Goal: Find specific page/section: Find specific page/section

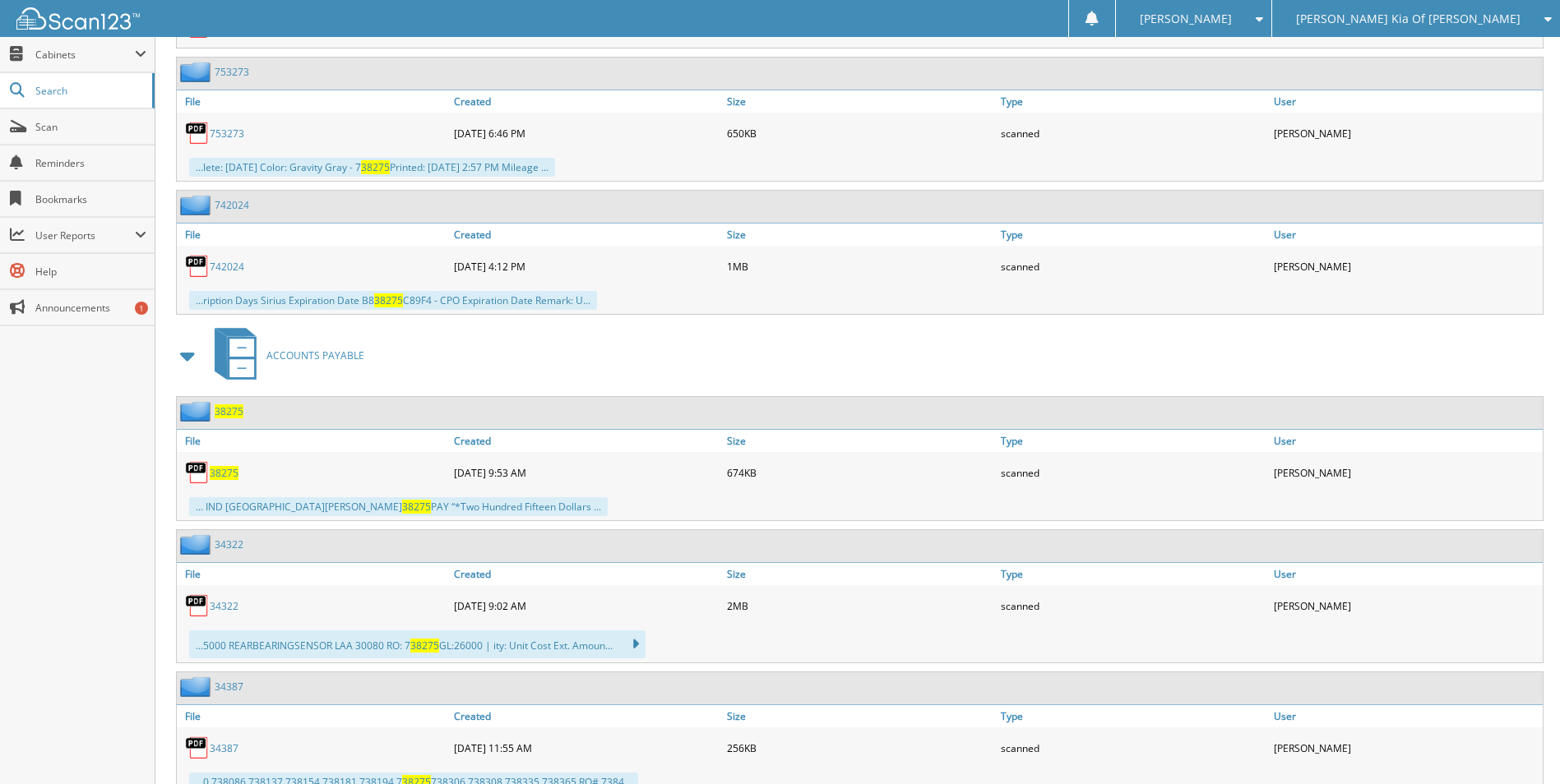
scroll to position [1013, 0]
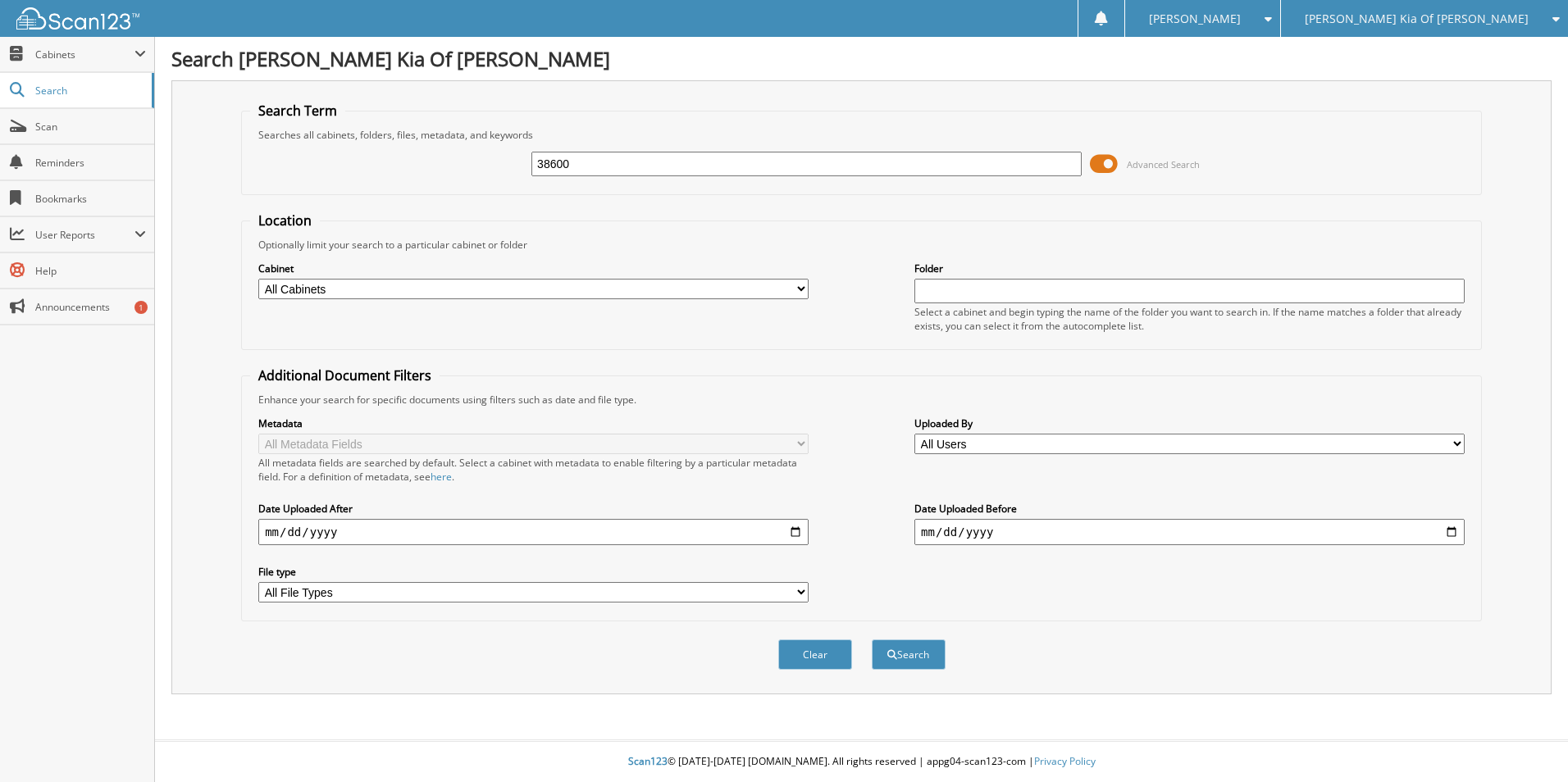
type input "38600"
click at [872, 640] on button "Search" at bounding box center [909, 655] width 74 height 31
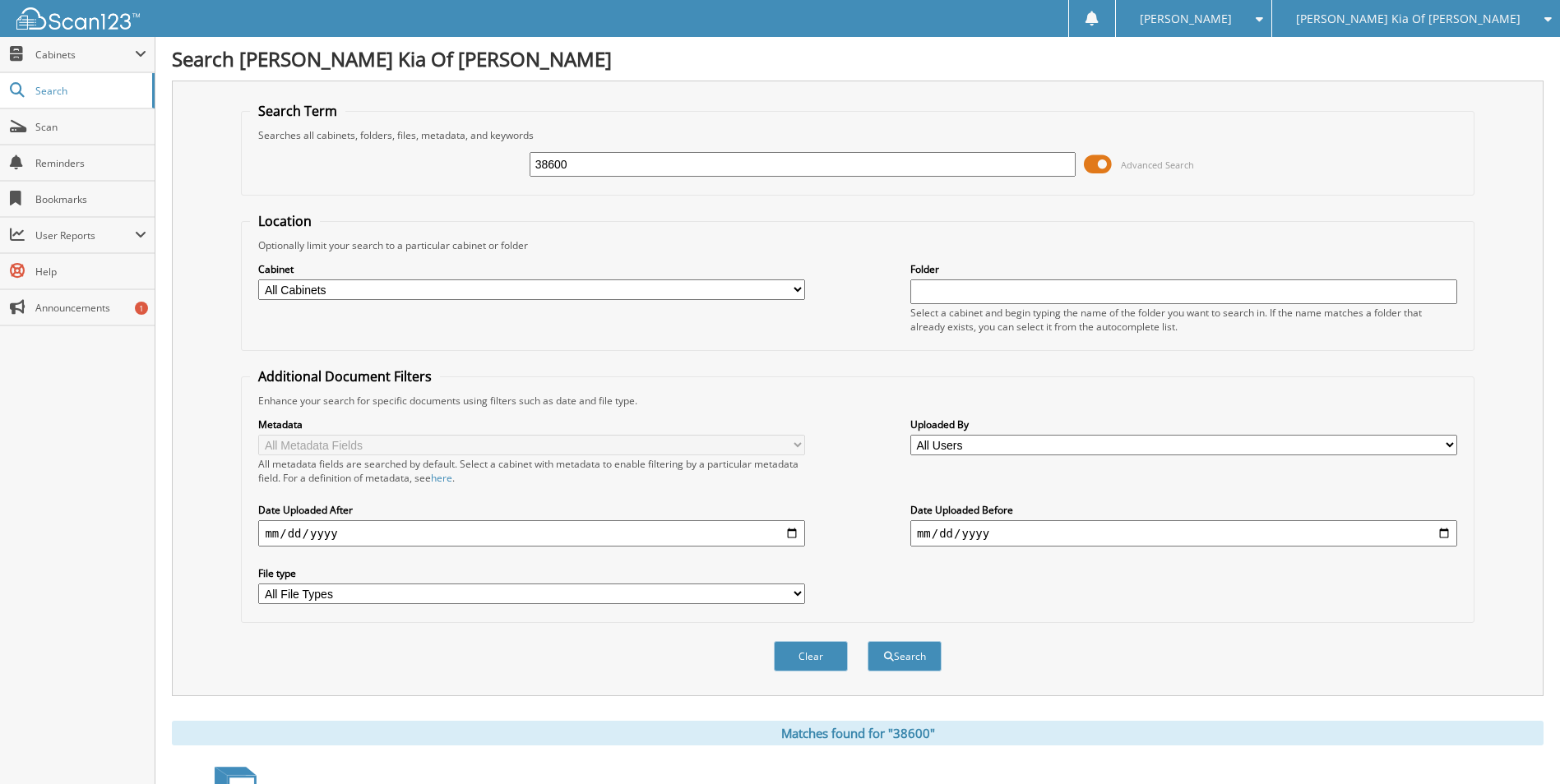
drag, startPoint x: 614, startPoint y: 168, endPoint x: 433, endPoint y: 181, distance: 181.5
click at [448, 181] on div "38600 Advanced Search" at bounding box center [857, 164] width 1215 height 44
type input "37893"
click at [868, 641] on button "Search" at bounding box center [904, 656] width 74 height 31
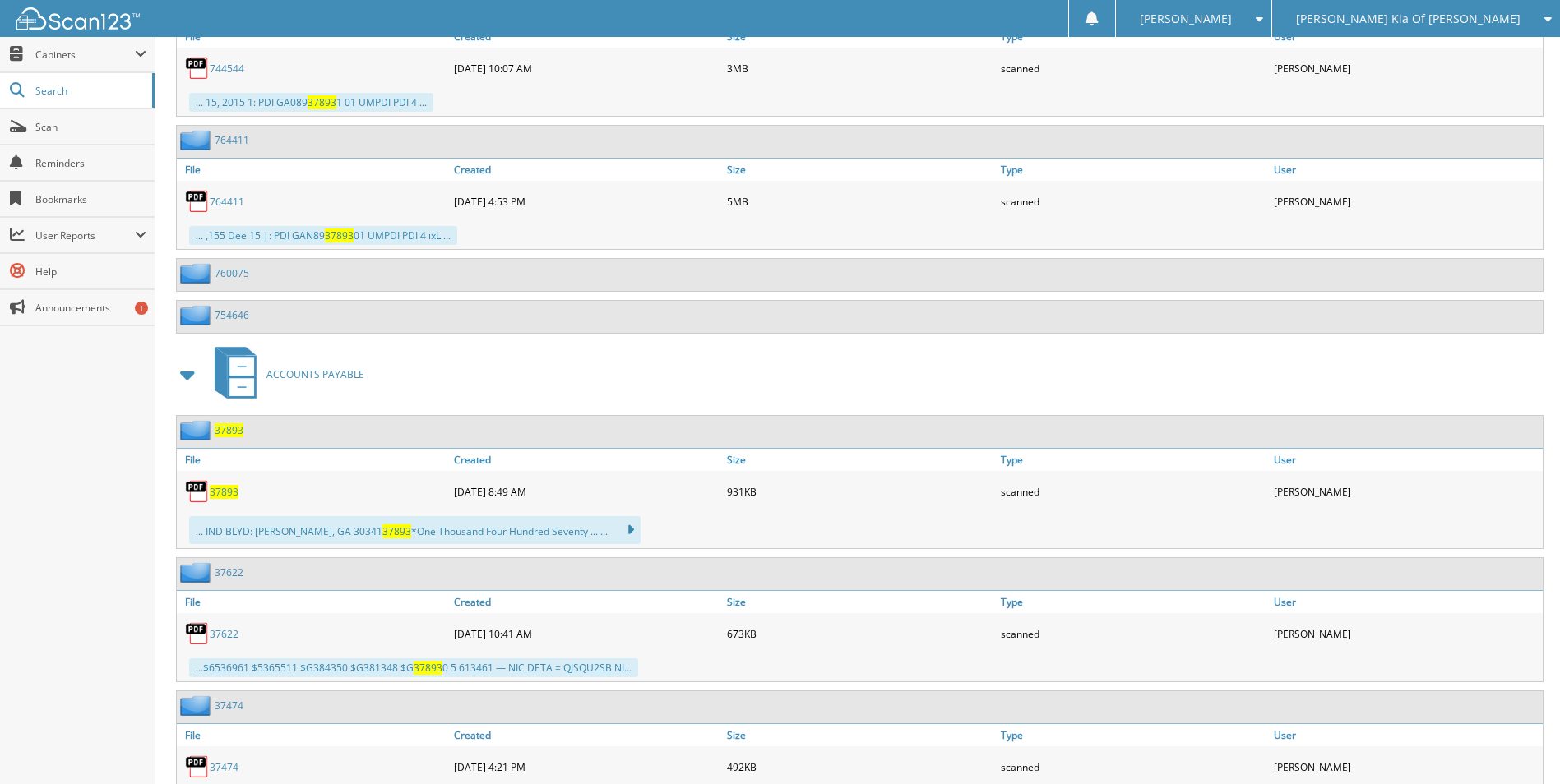
scroll to position [2150, 0]
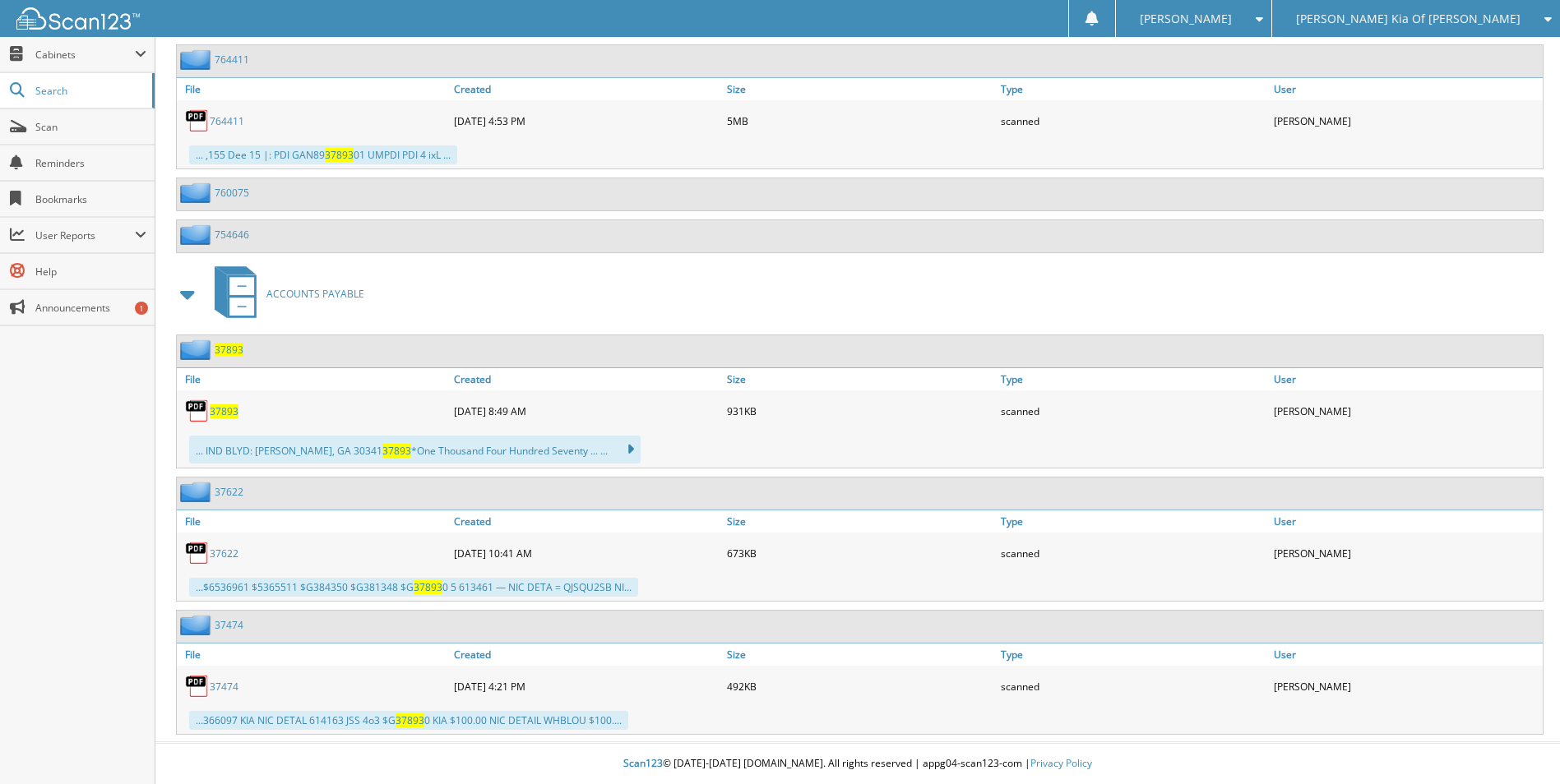
click at [219, 406] on span "37893" at bounding box center [225, 412] width 29 height 14
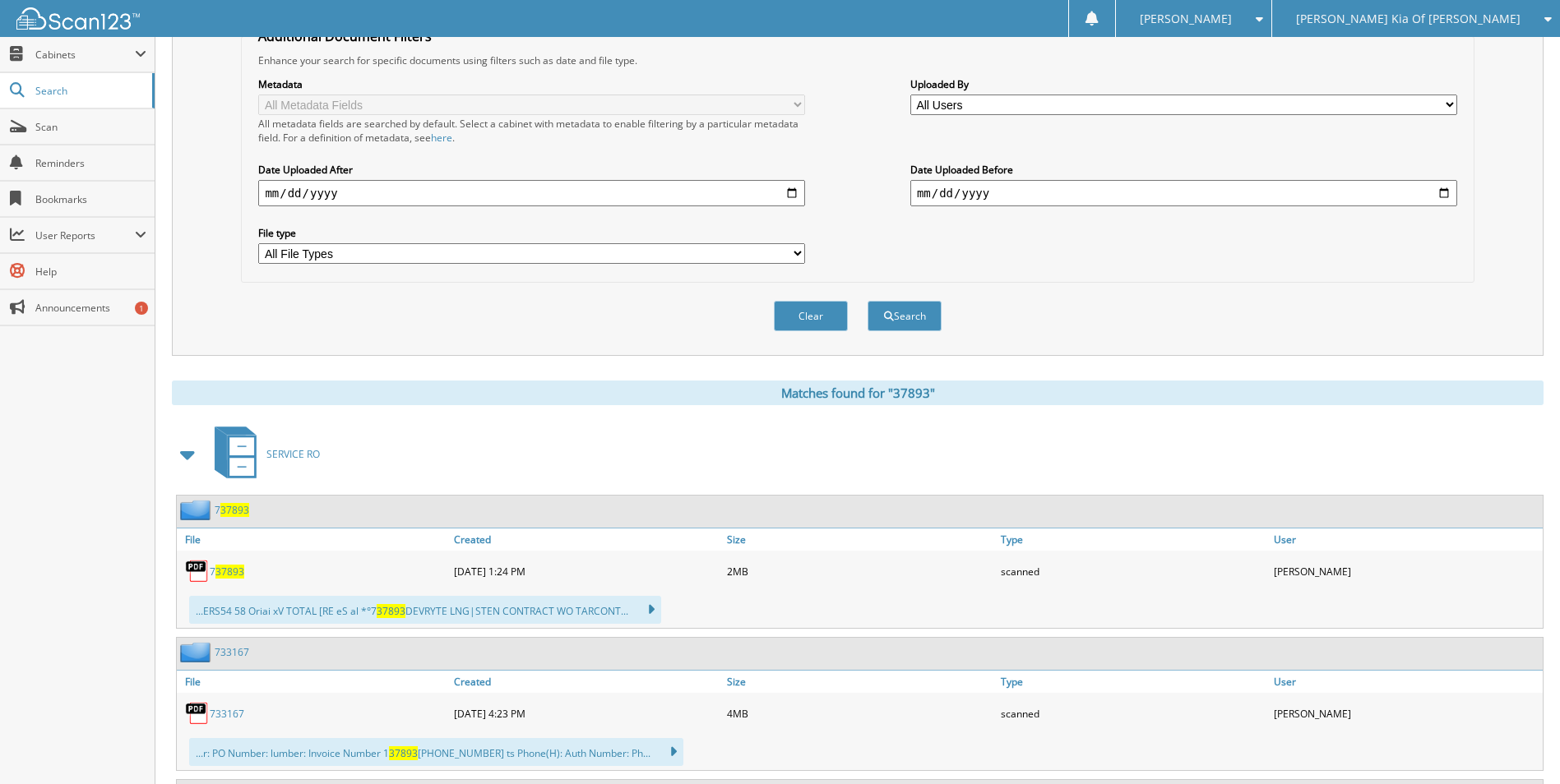
scroll to position [95, 0]
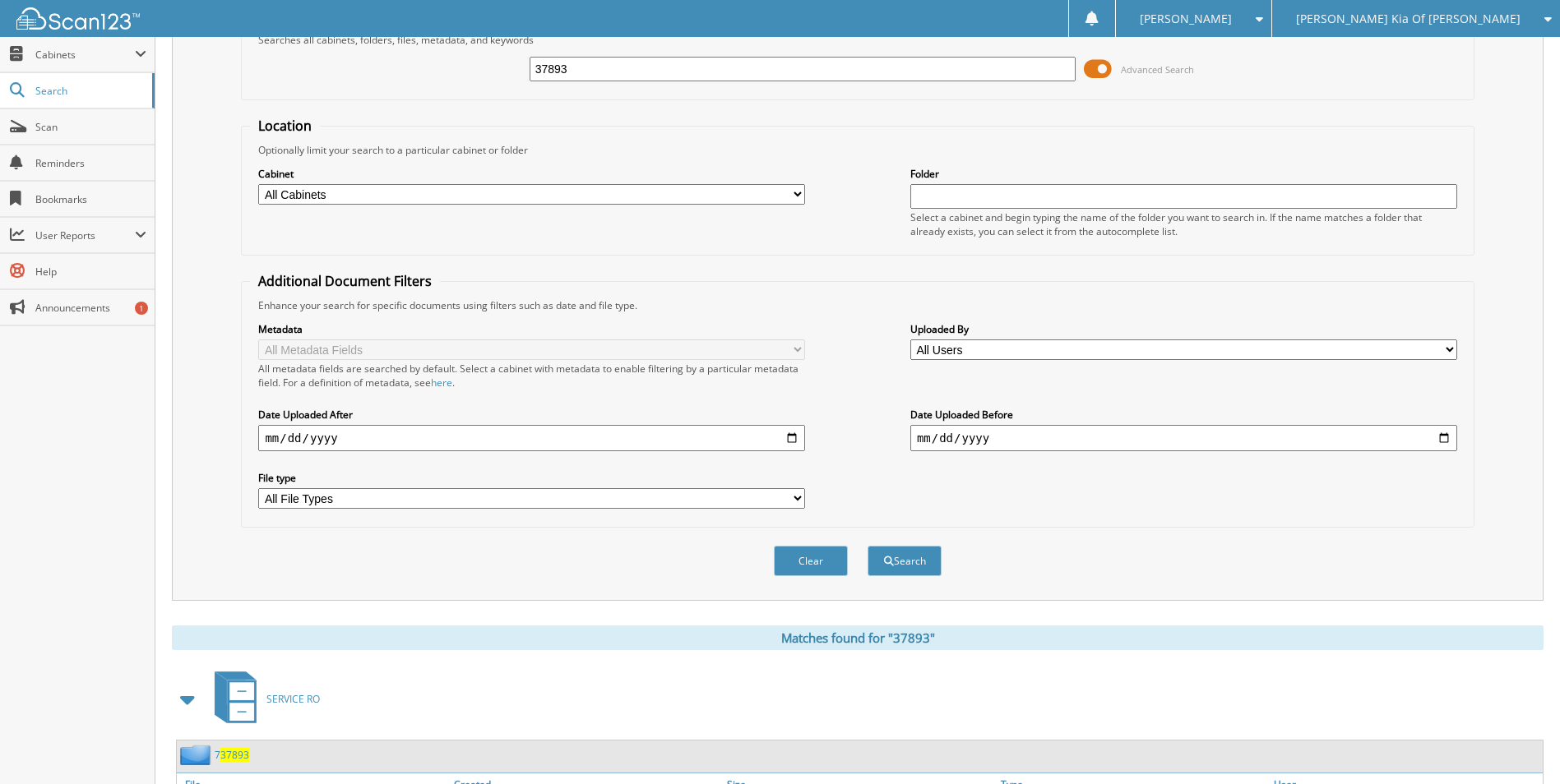
drag, startPoint x: 737, startPoint y: 94, endPoint x: 680, endPoint y: 82, distance: 58.2
click at [709, 87] on fieldset "Search Term Searches all cabinets, folders, files, metadata, and keywords 37893…" at bounding box center [857, 54] width 1233 height 94
drag, startPoint x: 595, startPoint y: 74, endPoint x: 466, endPoint y: 71, distance: 129.0
click at [467, 71] on div "37893 Advanced Search" at bounding box center [857, 69] width 1215 height 44
type input "37602"
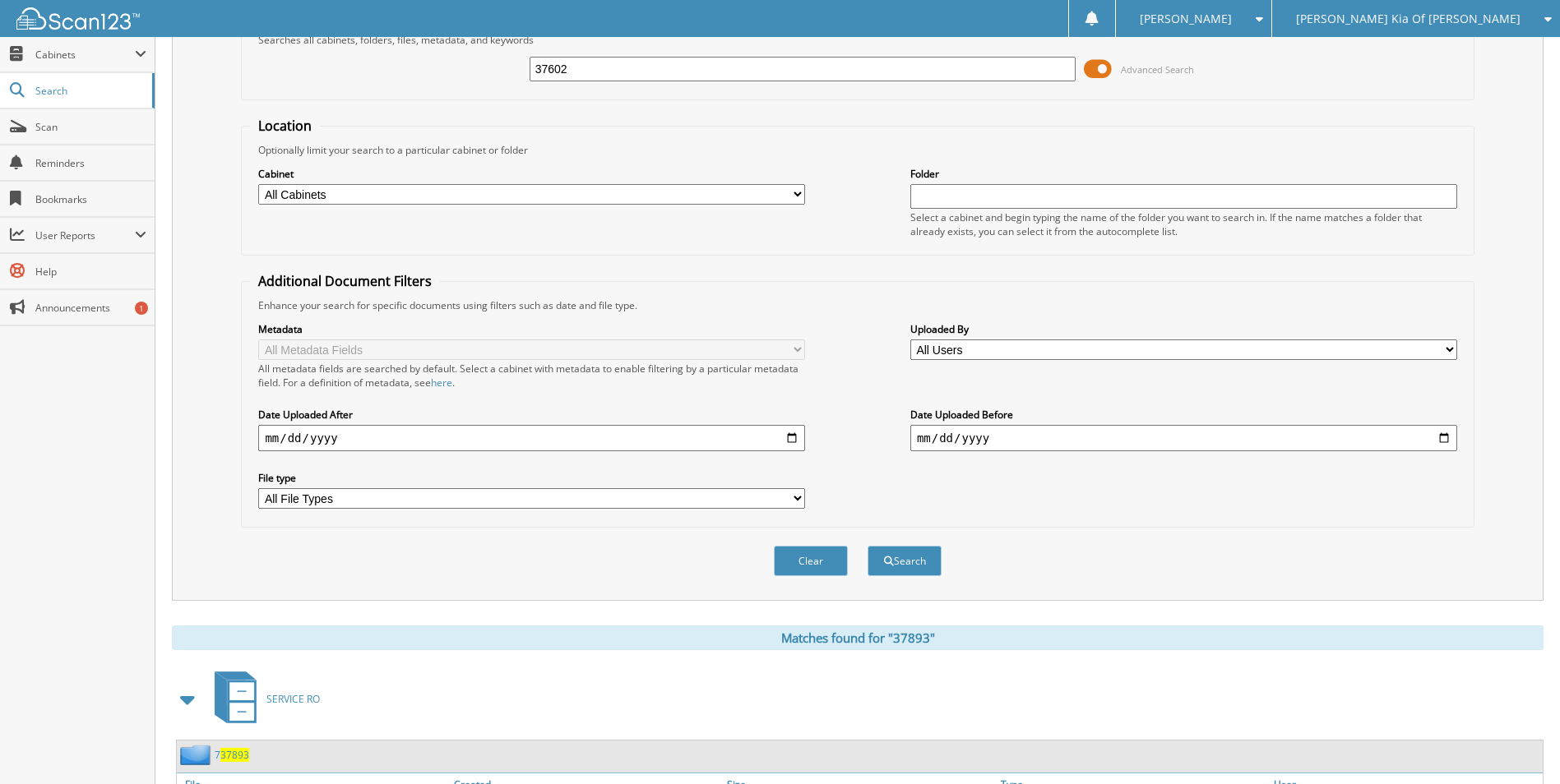
click at [868, 546] on button "Search" at bounding box center [904, 561] width 74 height 31
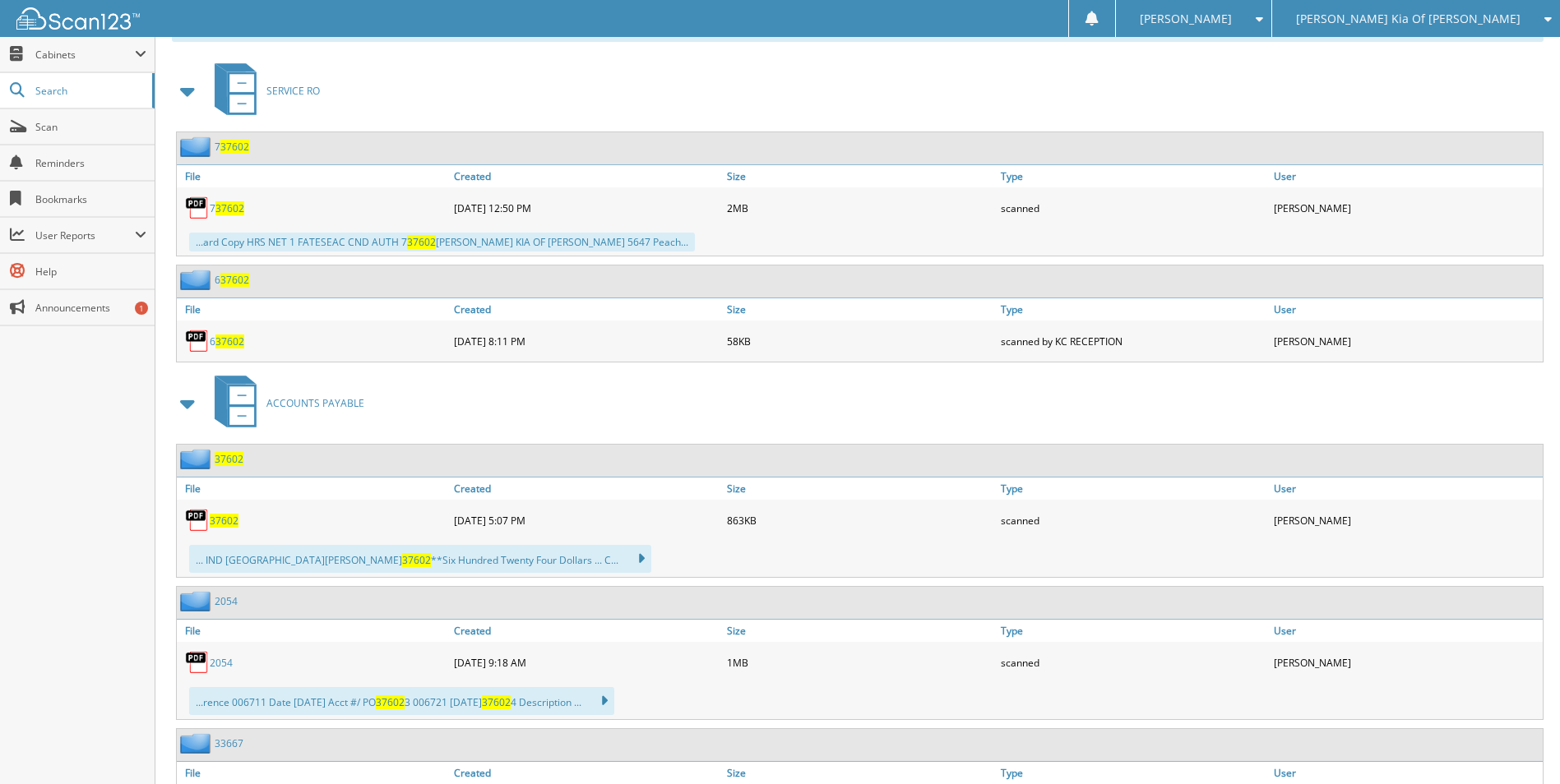
scroll to position [823, 0]
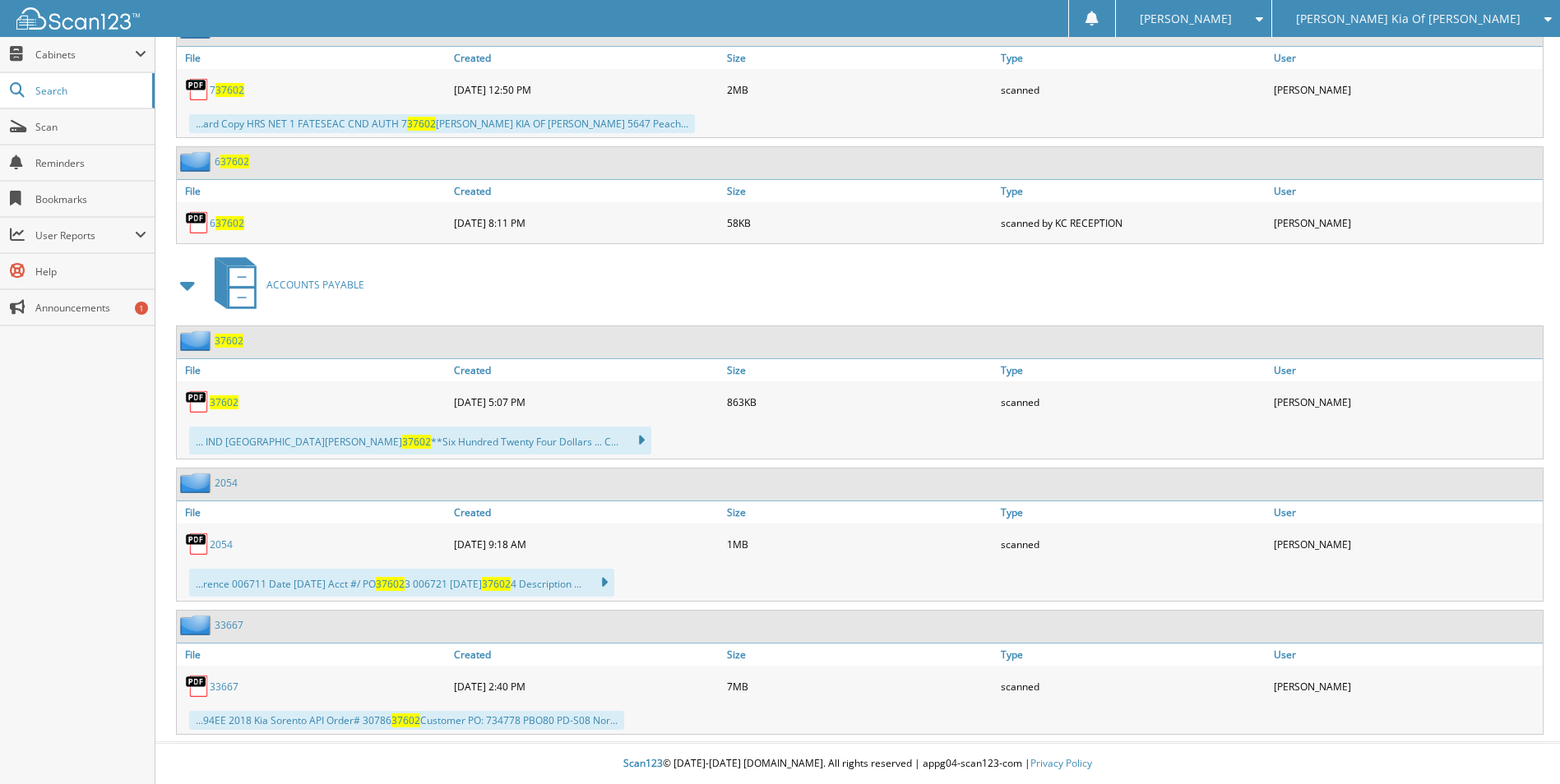
click at [221, 406] on span "37602" at bounding box center [225, 402] width 29 height 14
